Goal: Transaction & Acquisition: Obtain resource

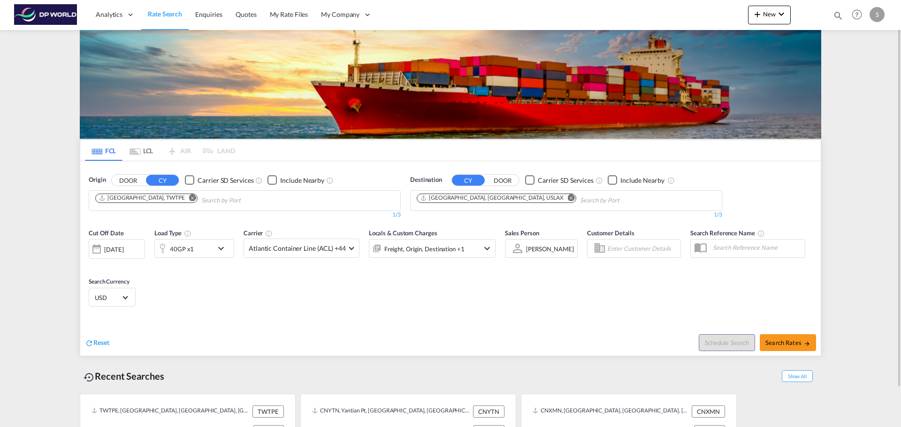
click at [201, 205] on input "Chips input." at bounding box center [245, 200] width 89 height 15
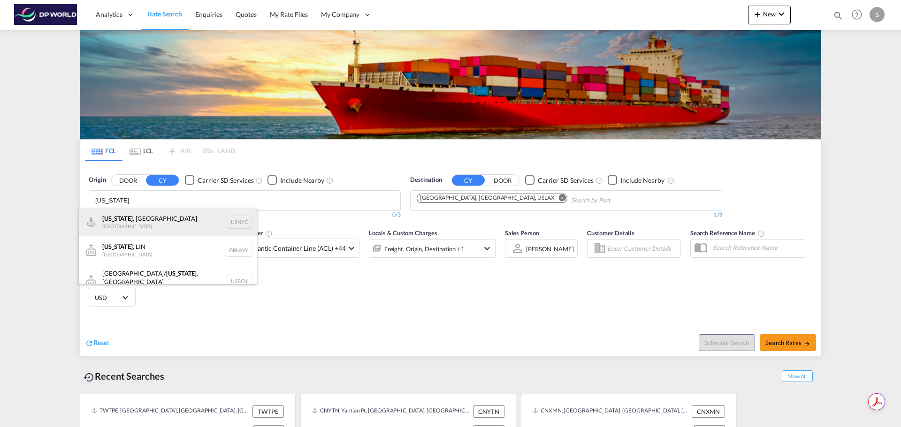
type input "[US_STATE]"
click at [175, 218] on div "[US_STATE] , [GEOGRAPHIC_DATA] [GEOGRAPHIC_DATA] USNYC" at bounding box center [168, 222] width 178 height 28
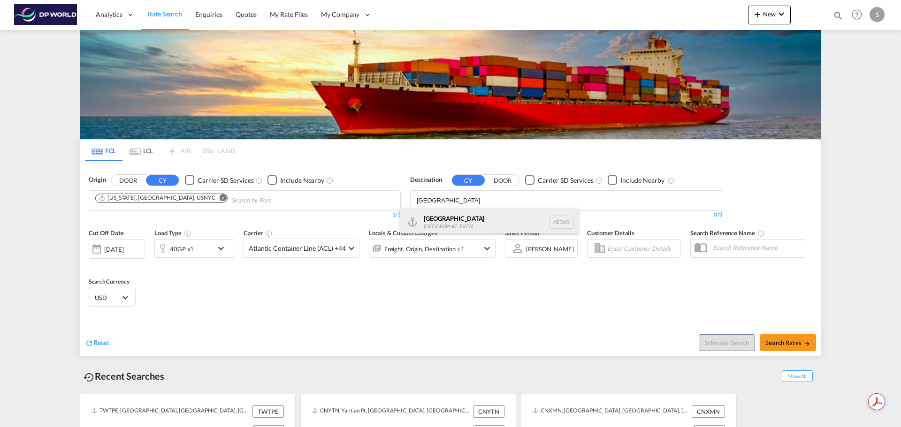
type input "[GEOGRAPHIC_DATA]"
click at [529, 222] on div "[GEOGRAPHIC_DATA] [GEOGRAPHIC_DATA] AEDXB" at bounding box center [489, 222] width 178 height 28
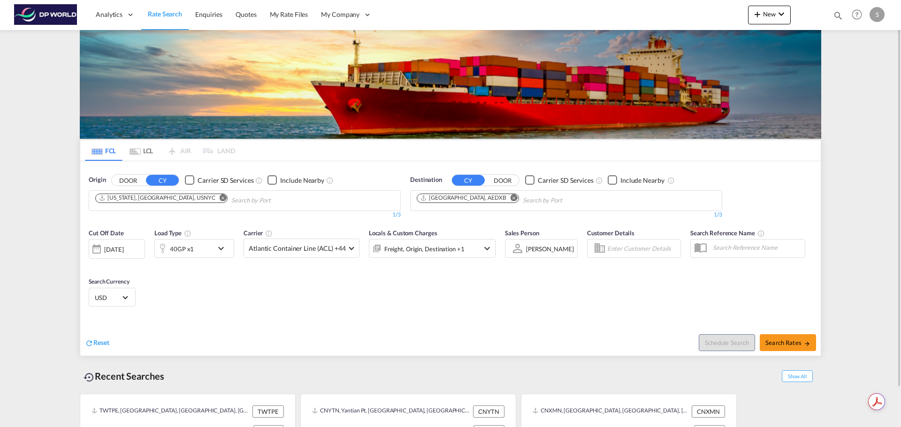
click at [218, 248] on md-icon "icon-chevron-down" at bounding box center [223, 248] width 16 height 11
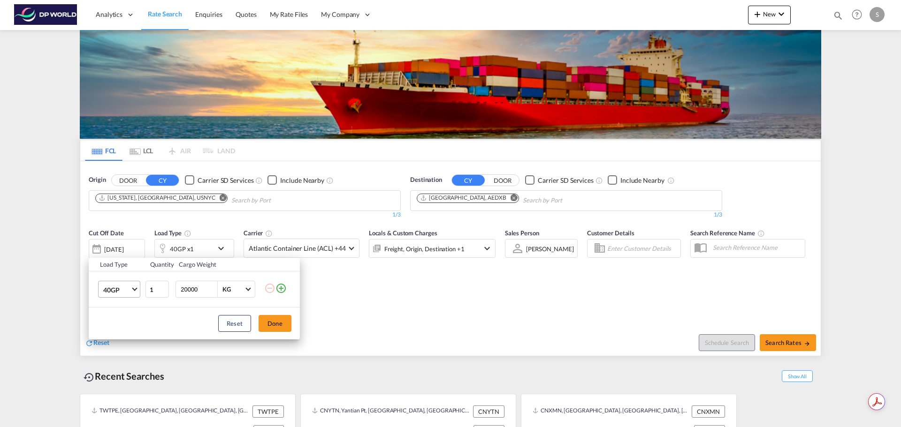
click at [126, 290] on span "40GP" at bounding box center [116, 290] width 27 height 9
click at [119, 266] on div "20GP" at bounding box center [111, 267] width 16 height 9
click at [268, 327] on button "Done" at bounding box center [274, 323] width 33 height 17
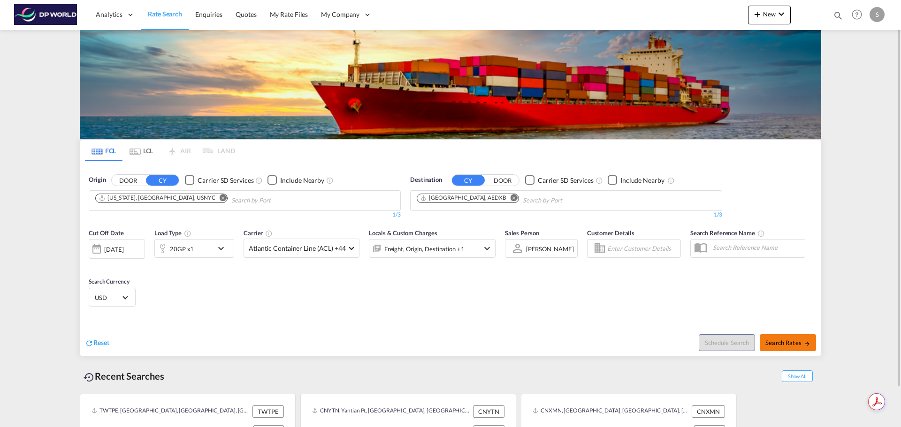
click at [788, 340] on span "Search Rates" at bounding box center [787, 343] width 45 height 8
type input "USNYC to AEDXB / [DATE]"
